Goal: Transaction & Acquisition: Obtain resource

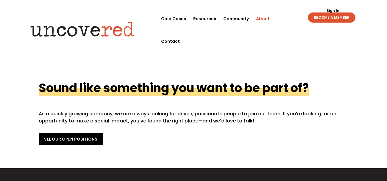
scroll to position [211, 0]
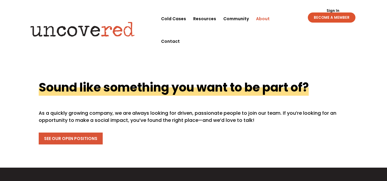
click at [79, 133] on link "See Our Open Positions" at bounding box center [71, 139] width 64 height 12
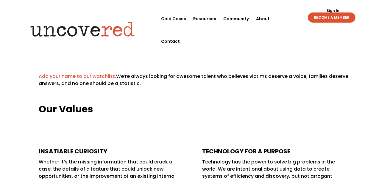
scroll to position [23, 0]
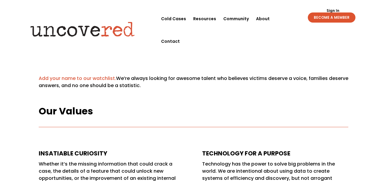
click at [92, 77] on link "Add your name to our watchlist." at bounding box center [77, 78] width 77 height 7
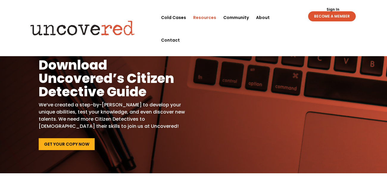
click at [288, 19] on div "Sign Out Sign In BECOME A MEMBER Sign Out Sign In BECOME A MEMBER" at bounding box center [323, 13] width 82 height 15
click at [282, 18] on div "Sign Out Sign In BECOME A MEMBER Sign Out Sign In BECOME A MEMBER" at bounding box center [323, 13] width 82 height 15
click at [56, 149] on link "Get Your Copy Now" at bounding box center [67, 145] width 56 height 12
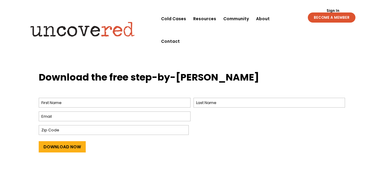
scroll to position [217, 0]
click at [52, 98] on input "First" at bounding box center [115, 103] width 152 height 10
type input "Kimberly"
type input "Renee"
type input "spiritualalchemymindbodysoul@gmail.com"
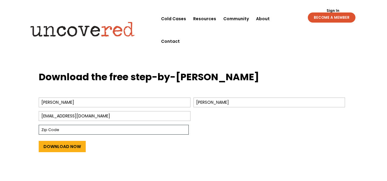
type input "20876"
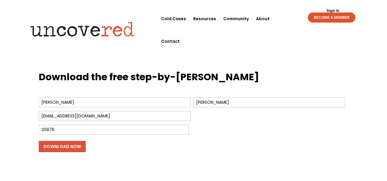
click at [54, 144] on input "Download Now" at bounding box center [62, 146] width 47 height 11
click at [73, 149] on input "Download Now" at bounding box center [62, 146] width 47 height 11
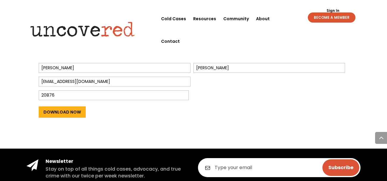
scroll to position [250, 0]
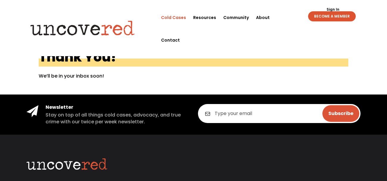
click at [184, 18] on link "Cold Cases" at bounding box center [173, 17] width 25 height 23
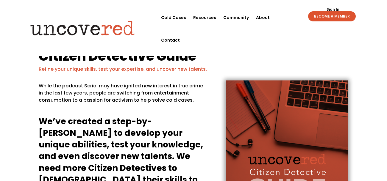
scroll to position [250, 0]
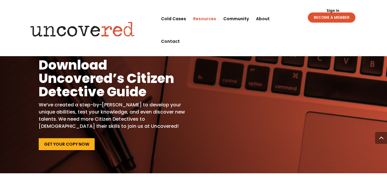
scroll to position [521, 0]
